Goal: Information Seeking & Learning: Learn about a topic

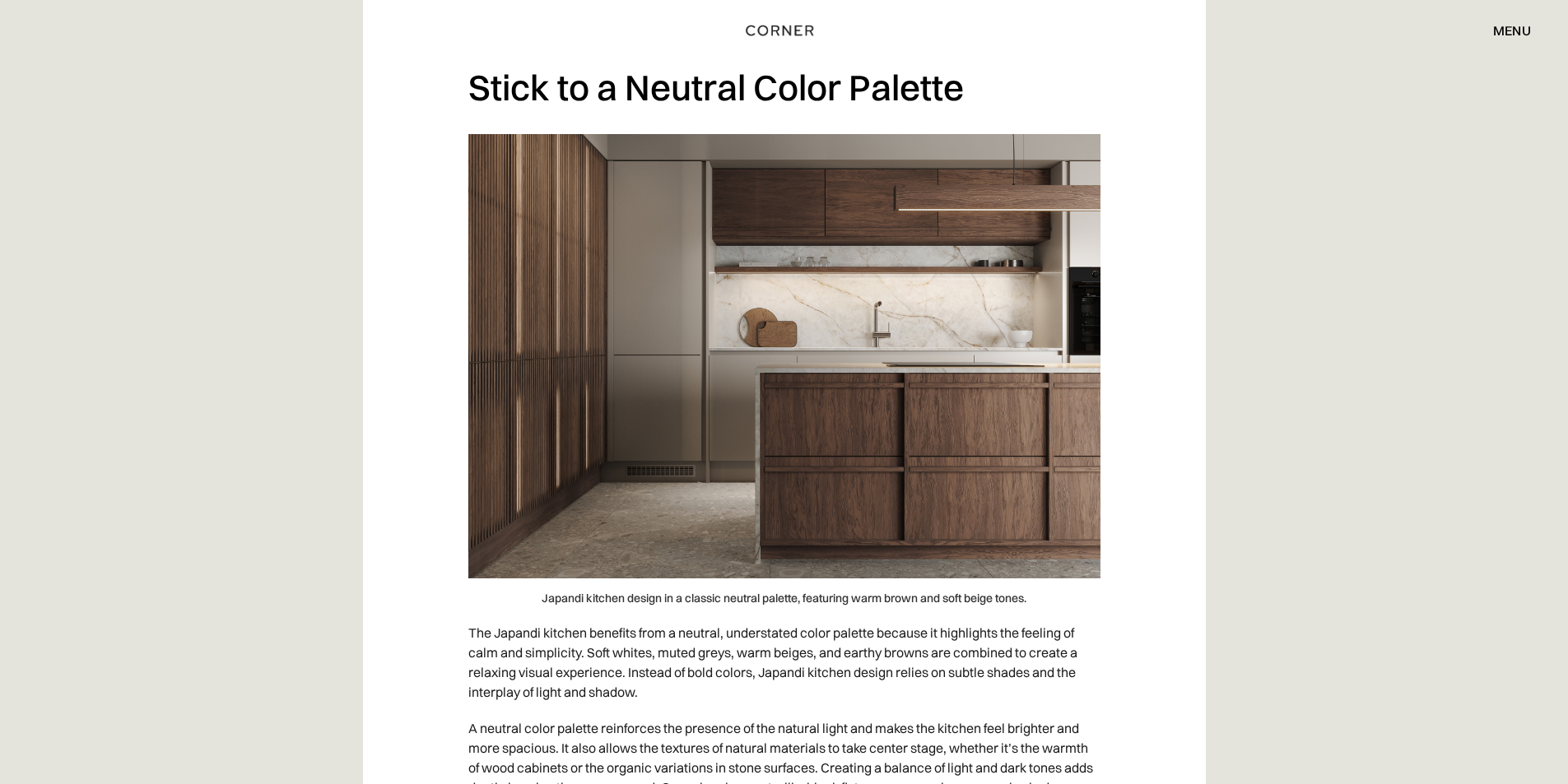
scroll to position [1975, 0]
drag, startPoint x: 684, startPoint y: 281, endPoint x: 1045, endPoint y: 252, distance: 362.2
click at [1045, 252] on img at bounding box center [784, 355] width 632 height 445
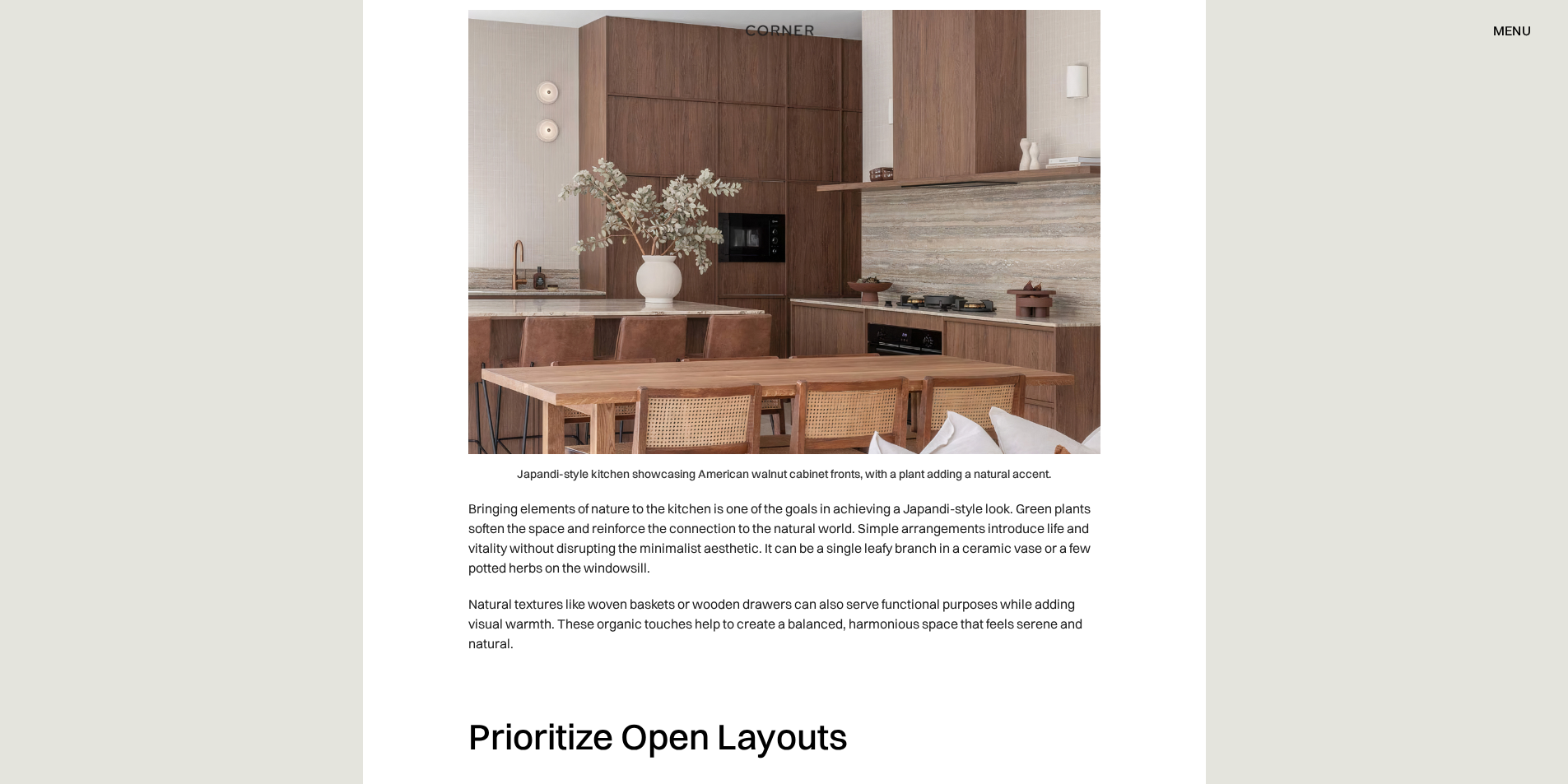
scroll to position [6007, 0]
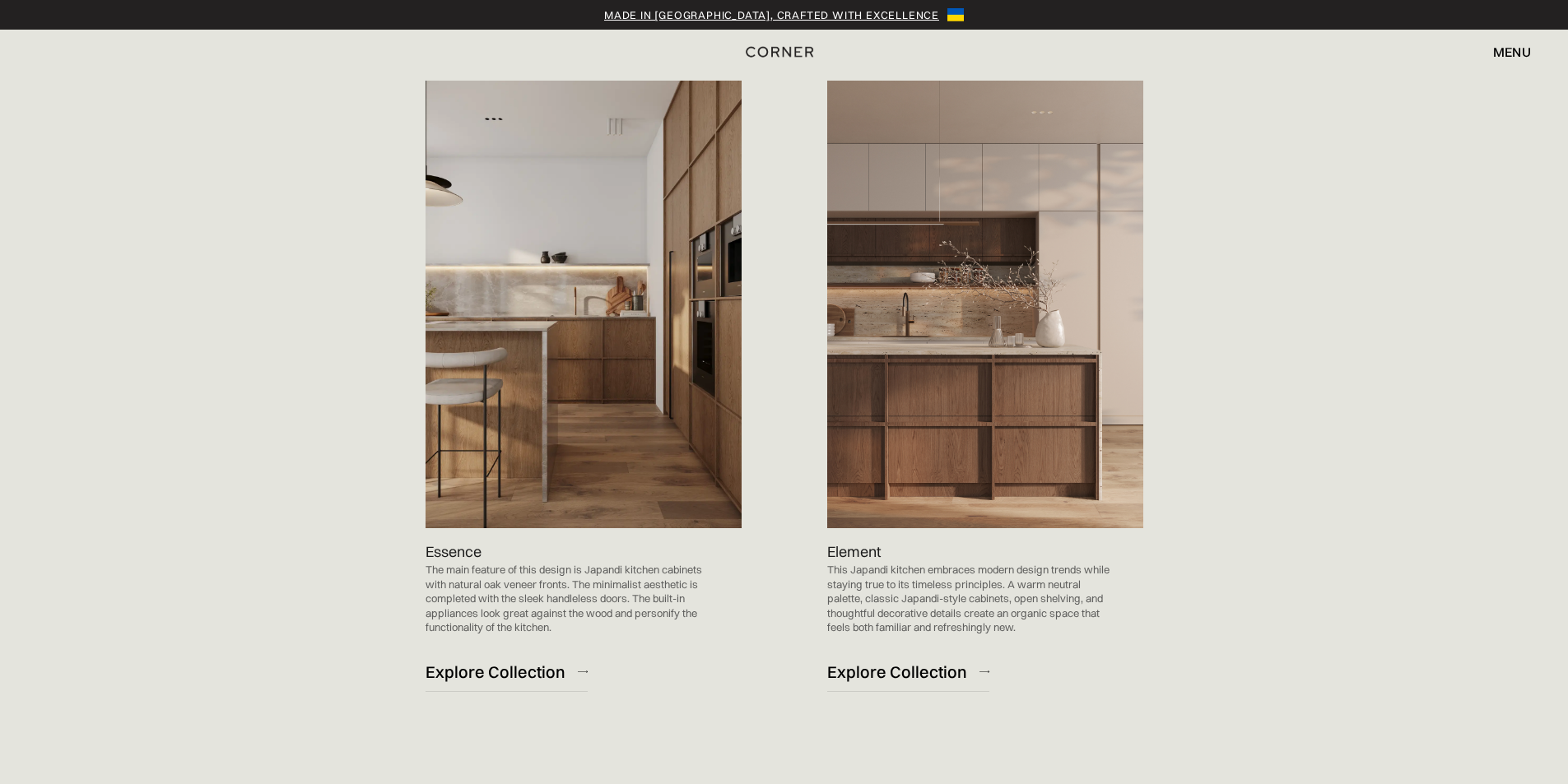
scroll to position [1646, 0]
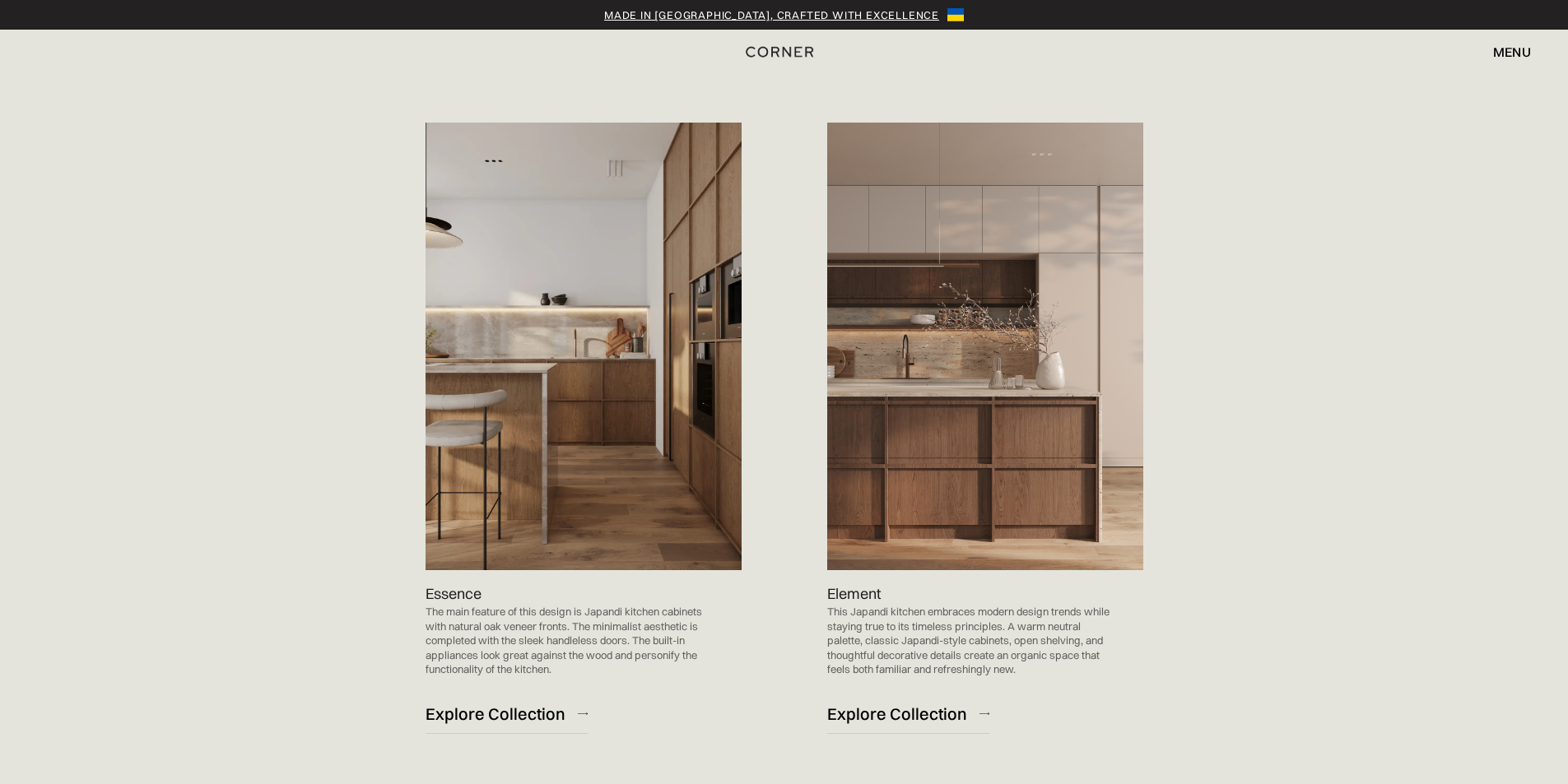
click at [941, 369] on img at bounding box center [984, 346] width 316 height 447
drag, startPoint x: 979, startPoint y: 429, endPoint x: 1075, endPoint y: 482, distance: 109.7
click at [1075, 482] on img at bounding box center [984, 346] width 316 height 447
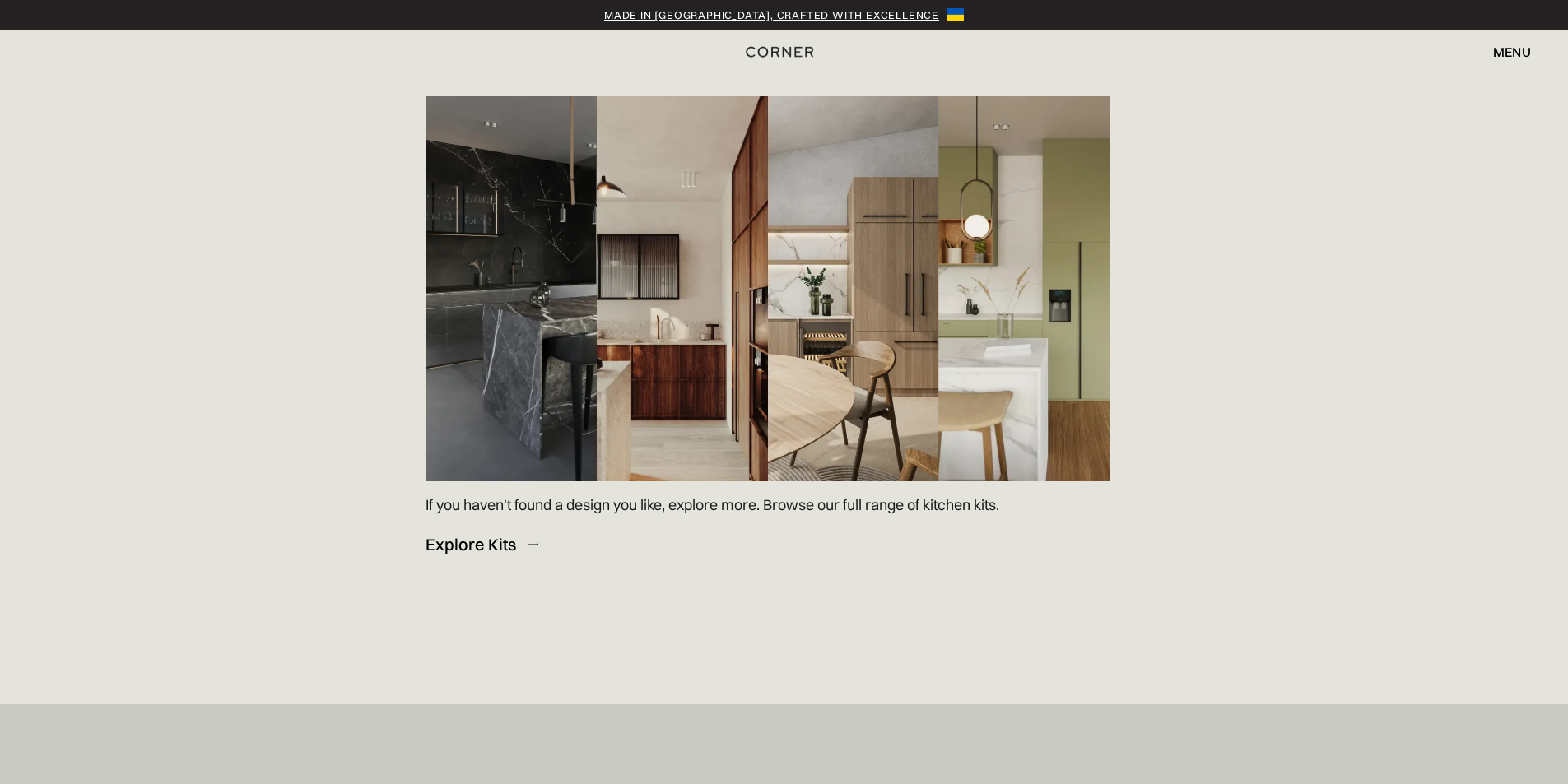
scroll to position [2387, 0]
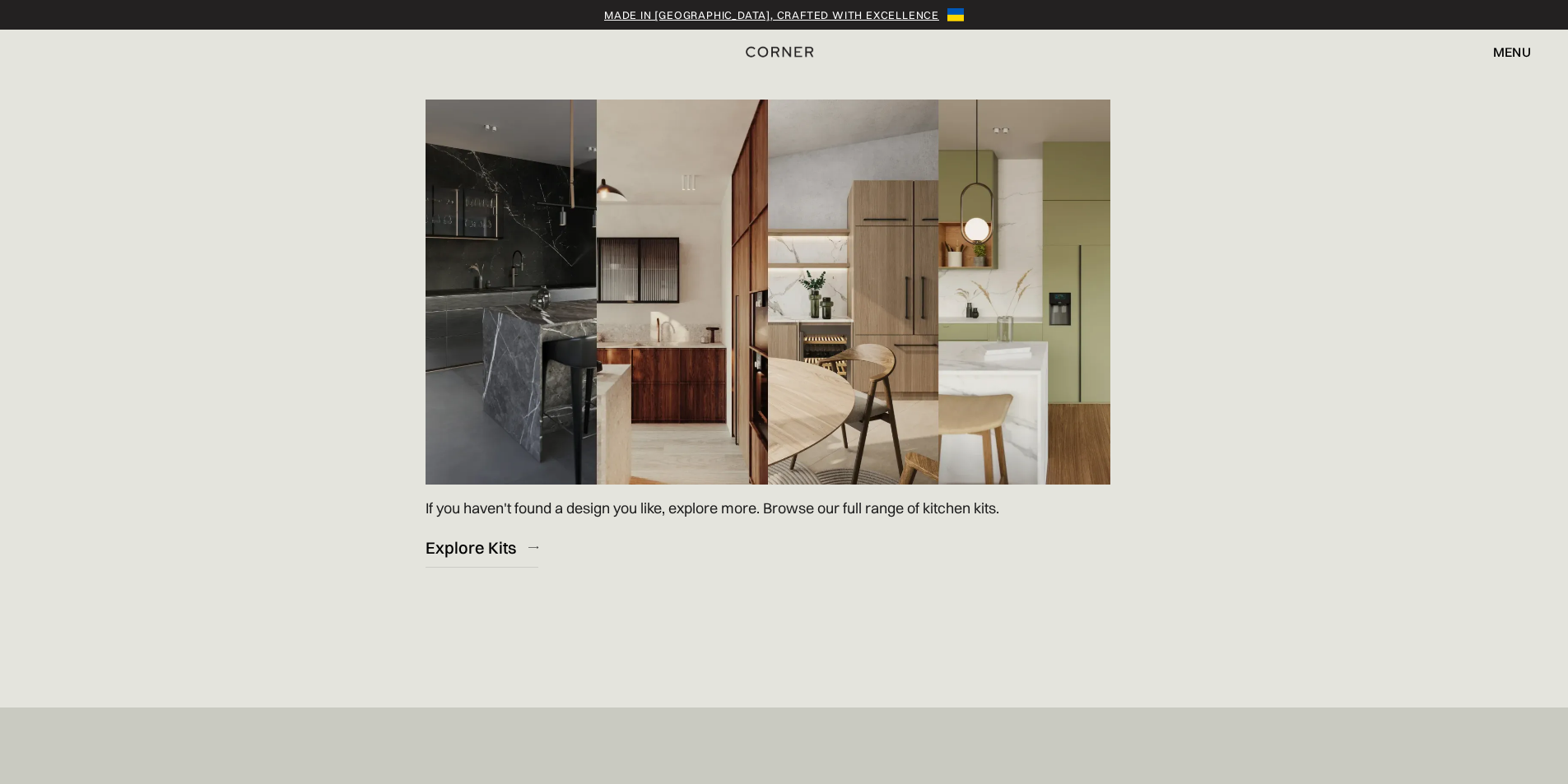
click at [835, 385] on img at bounding box center [767, 291] width 685 height 385
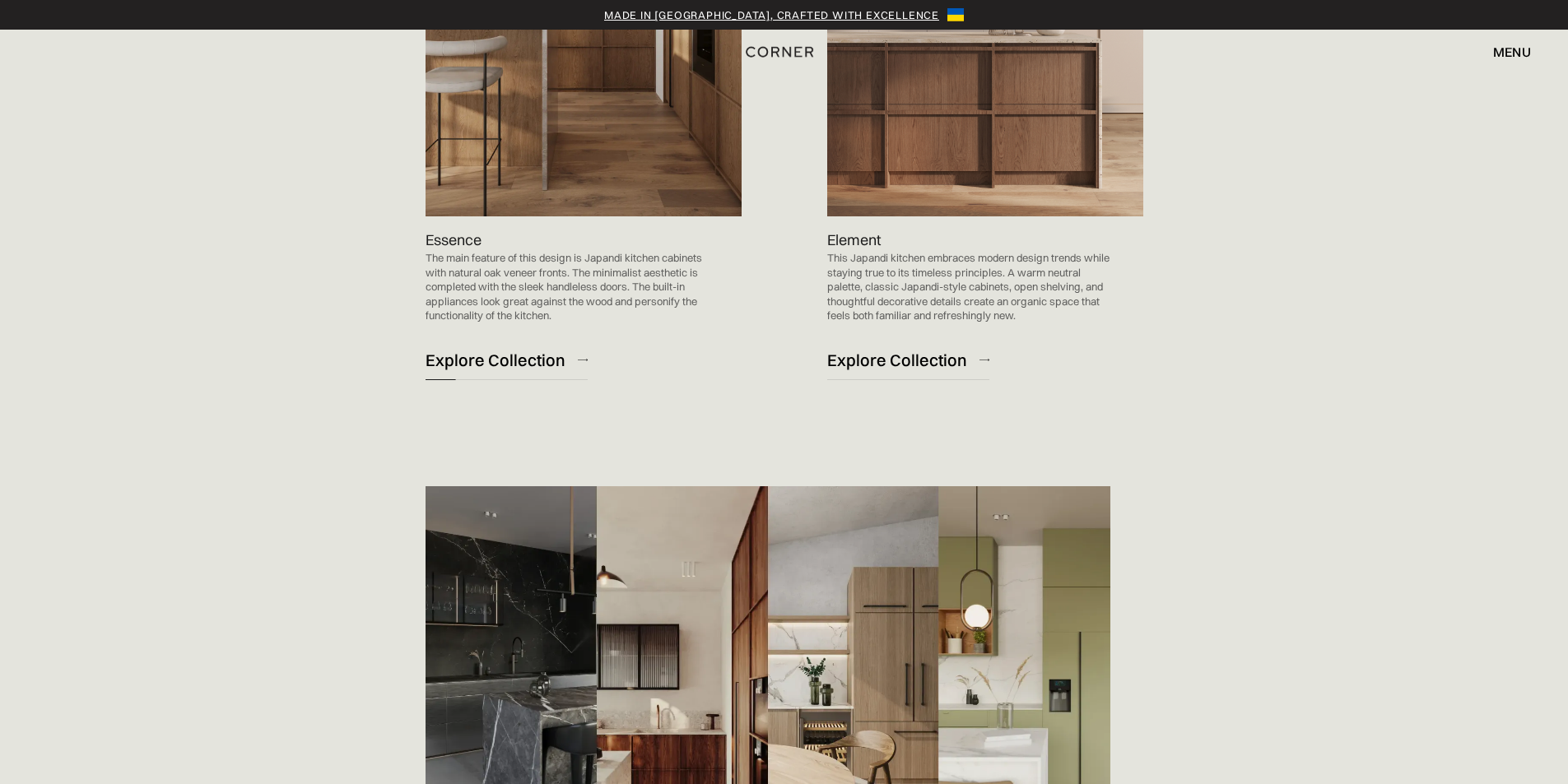
scroll to position [1728, 0]
